Goal: Task Accomplishment & Management: Manage account settings

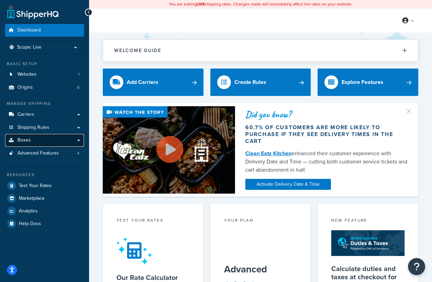
click at [25, 142] on span "Boxes" at bounding box center [23, 140] width 13 height 6
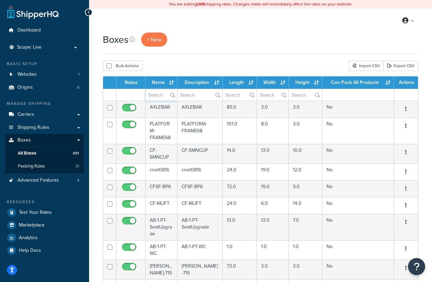
click at [161, 95] on input "text" at bounding box center [160, 95] width 31 height 12
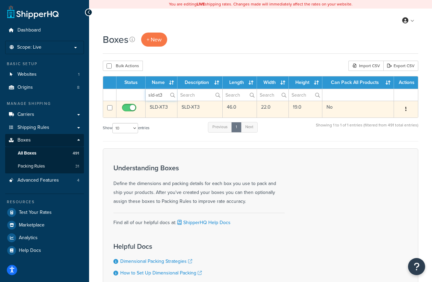
type input "sld-xt3"
click at [193, 109] on td "SLD-XT3" at bounding box center [199, 109] width 45 height 17
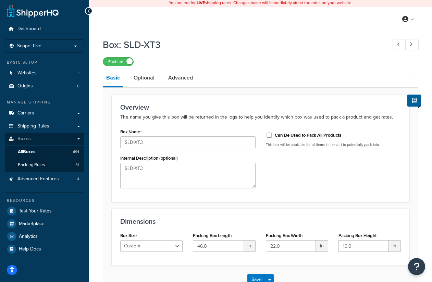
scroll to position [3, 0]
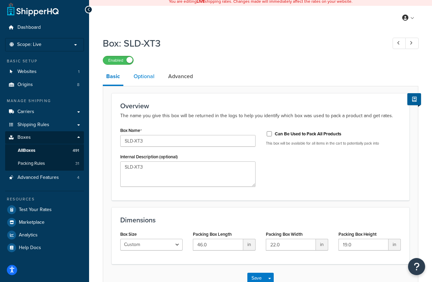
click at [149, 77] on link "Optional" at bounding box center [144, 76] width 28 height 16
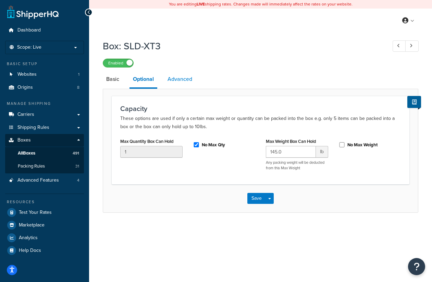
click at [167, 77] on link "Advanced" at bounding box center [179, 79] width 31 height 16
